Goal: Task Accomplishment & Management: Manage account settings

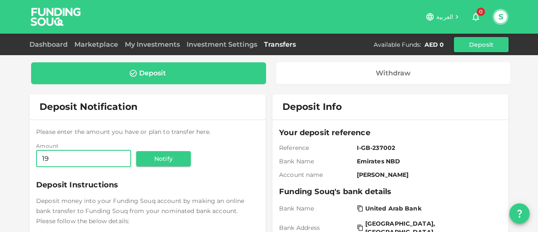
type input "1"
type input "1,000"
click at [150, 162] on button "Notify" at bounding box center [163, 158] width 55 height 15
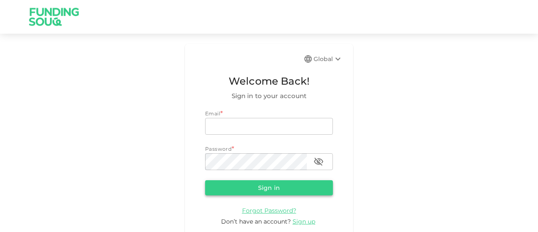
type input "sanjay.bhalla@hotmail.com"
click at [242, 189] on button "Sign in" at bounding box center [269, 187] width 128 height 15
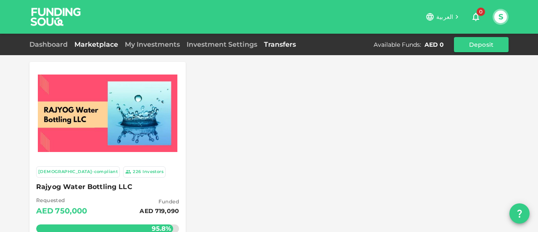
click at [284, 42] on link "Transfers" at bounding box center [280, 44] width 39 height 8
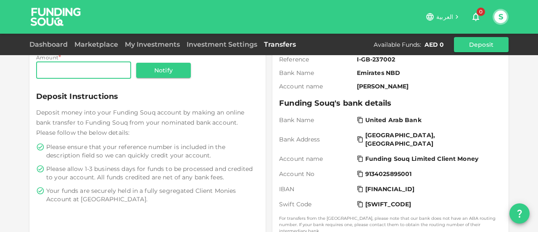
scroll to position [87, 0]
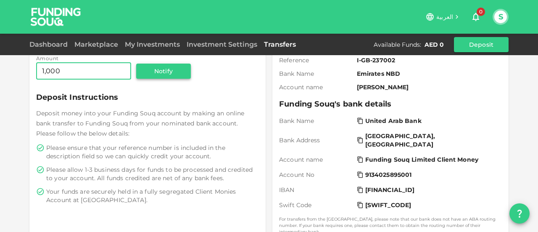
type input "1,000"
click at [160, 71] on button "Notify" at bounding box center [163, 70] width 55 height 15
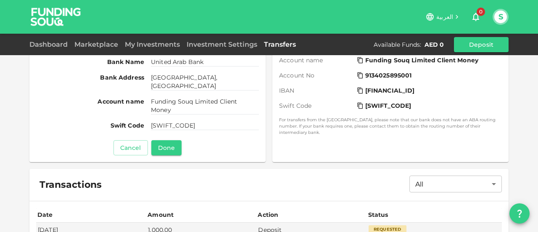
scroll to position [201, 0]
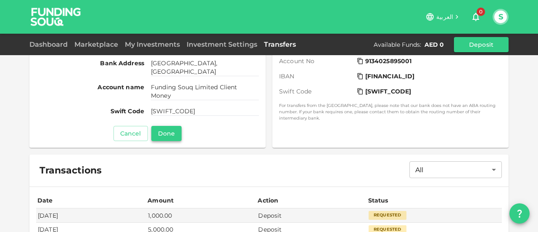
click at [159, 134] on button "Done" at bounding box center [166, 133] width 30 height 15
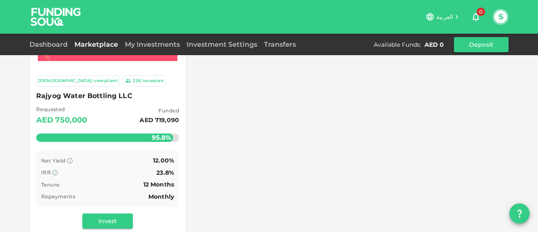
scroll to position [90, 0]
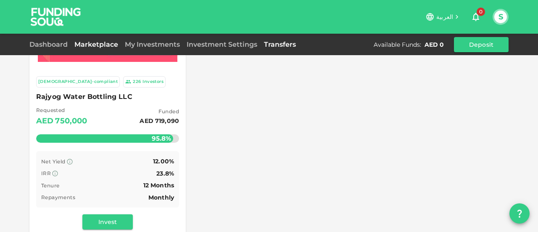
click at [284, 42] on link "Transfers" at bounding box center [280, 44] width 39 height 8
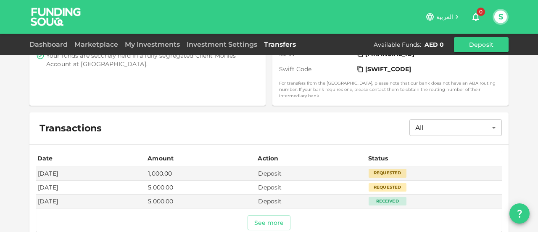
scroll to position [224, 0]
click at [497, 17] on button "S" at bounding box center [500, 17] width 13 height 13
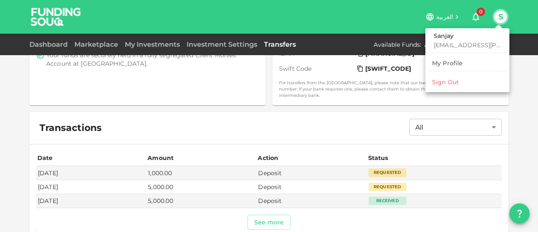
click at [449, 83] on div "Sign Out" at bounding box center [445, 82] width 27 height 8
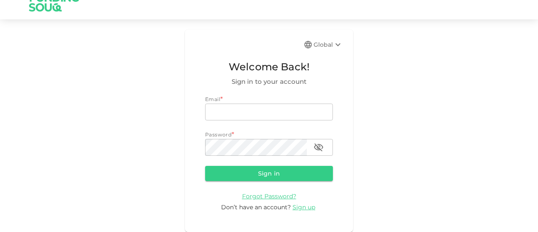
scroll to position [14, 0]
type input "sanjay.bhalla@hotmail.com"
